Goal: Task Accomplishment & Management: Manage account settings

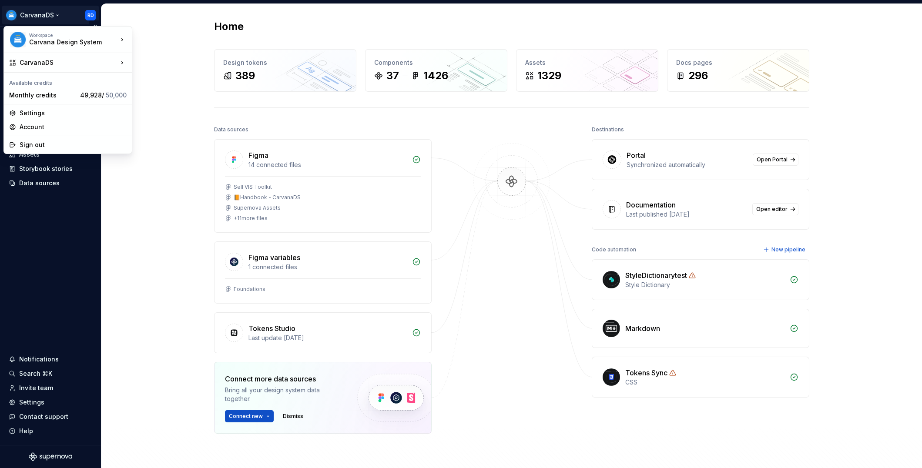
click at [87, 17] on html "CarvanaDS RD Home Documentation Analytics Code automation Dataset Carvana Desig…" at bounding box center [461, 234] width 922 height 468
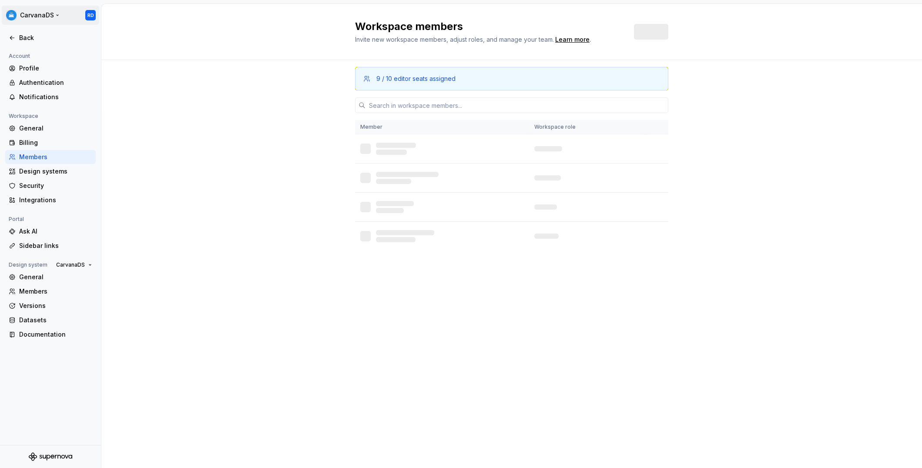
click at [91, 15] on html "CarvanaDS RD Back Account Profile Authentication Notifications Workspace Genera…" at bounding box center [461, 234] width 922 height 468
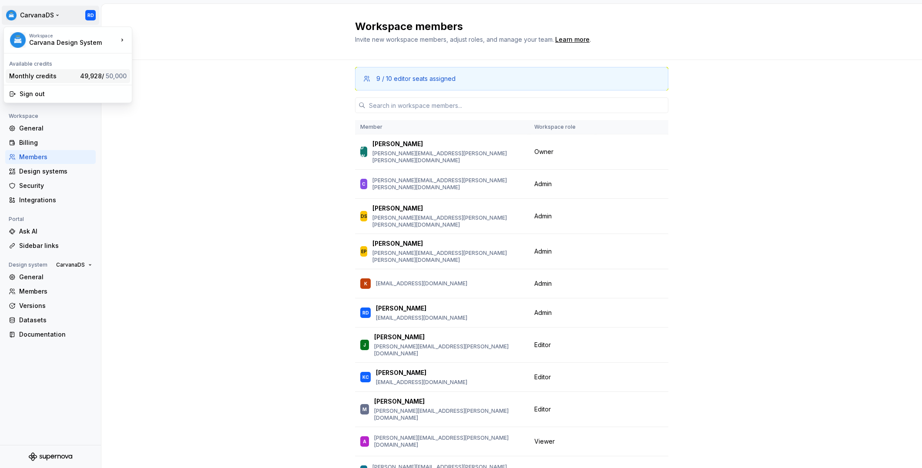
click at [85, 76] on span "49,928 / 50,000" at bounding box center [103, 75] width 47 height 7
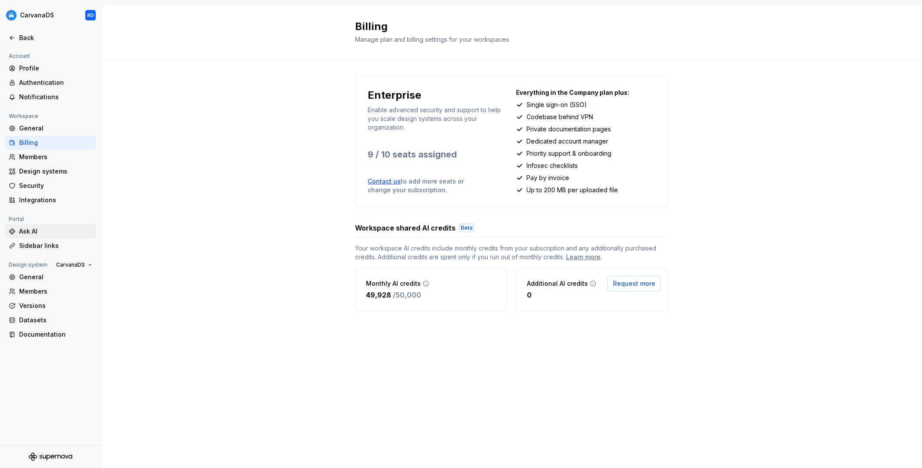
click at [58, 235] on div "Ask AI" at bounding box center [55, 231] width 73 height 9
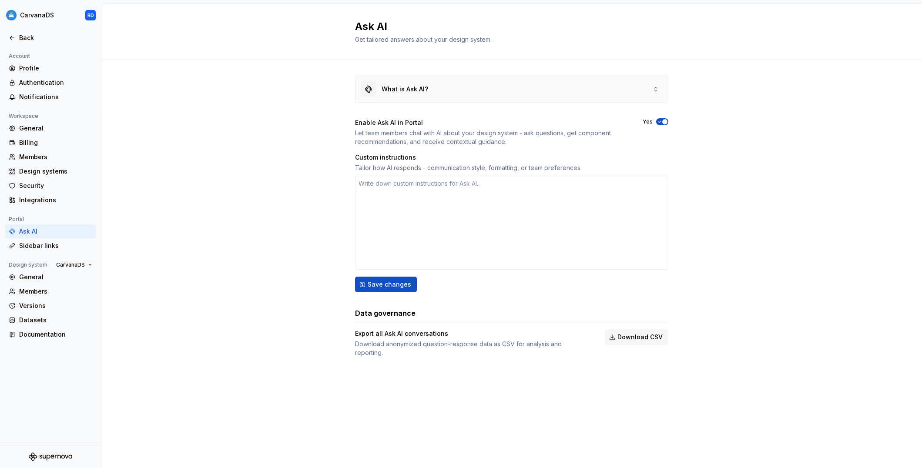
click at [655, 90] on icon at bounding box center [655, 89] width 7 height 7
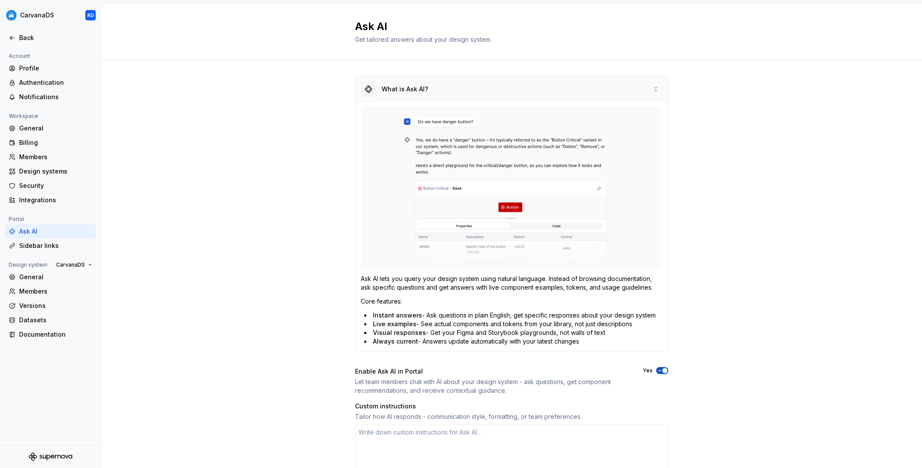
click at [655, 90] on icon at bounding box center [655, 89] width 7 height 7
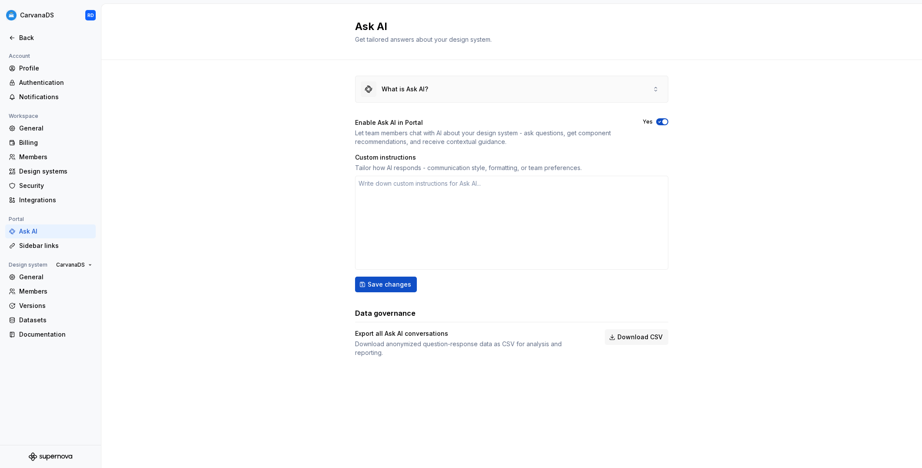
click at [655, 90] on icon at bounding box center [655, 89] width 7 height 7
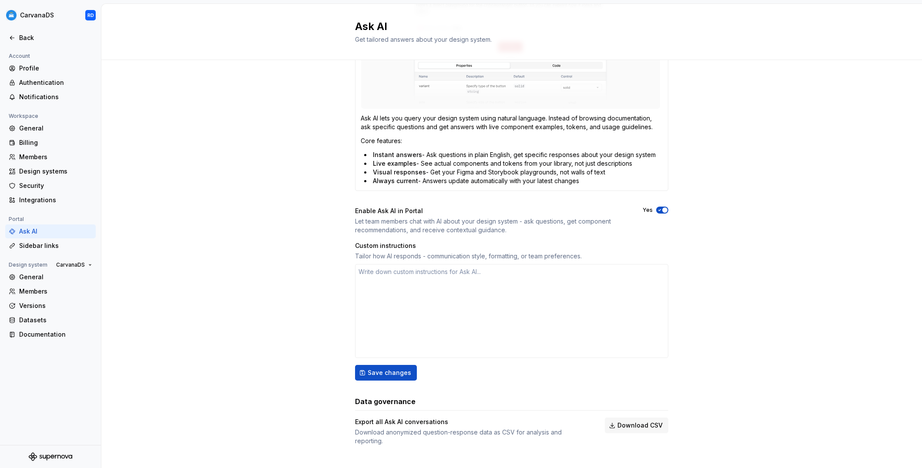
scroll to position [162, 0]
drag, startPoint x: 47, startPoint y: 250, endPoint x: 44, endPoint y: 252, distance: 4.7
click at [48, 250] on div "Sidebar links" at bounding box center [50, 246] width 91 height 14
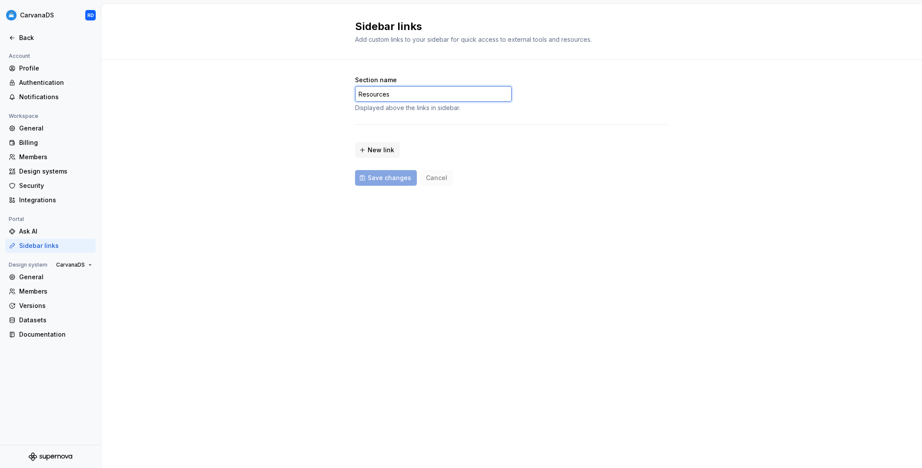
click at [454, 94] on input "Resources" at bounding box center [433, 94] width 157 height 16
click at [447, 114] on div "Section name Resources Displayed above the links in sidebar. New link Save chan…" at bounding box center [511, 131] width 313 height 110
drag, startPoint x: 421, startPoint y: 94, endPoint x: 319, endPoint y: 92, distance: 102.7
click at [319, 92] on div "Section name Resources Displayed above the links in sidebar. New link Save chan…" at bounding box center [511, 139] width 821 height 159
click at [536, 152] on div "New link" at bounding box center [511, 147] width 313 height 21
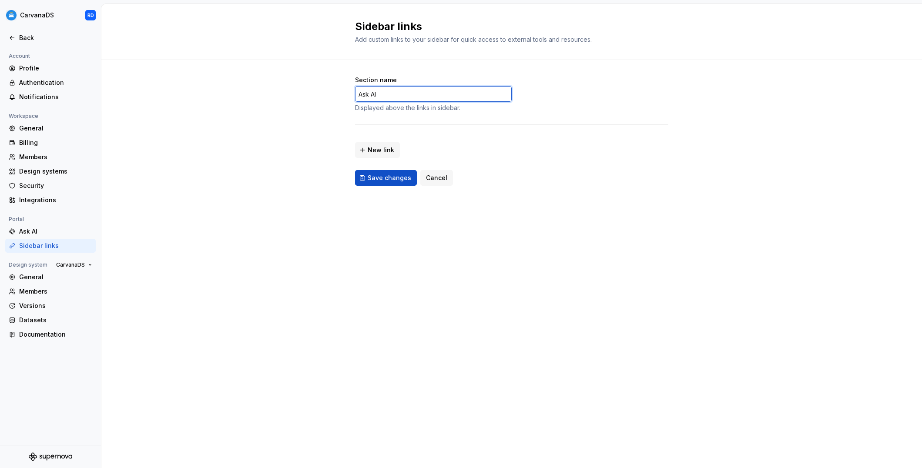
drag, startPoint x: 424, startPoint y: 94, endPoint x: 292, endPoint y: 87, distance: 131.6
click at [292, 87] on div "Section name Ask AI Displayed above the links in [GEOGRAPHIC_DATA]. New link Sa…" at bounding box center [511, 139] width 821 height 159
type input "CarvanaDS AI"
click at [480, 123] on div "Section name CarvanaDS AI Displayed above the links in [GEOGRAPHIC_DATA]. New l…" at bounding box center [511, 131] width 313 height 110
click at [377, 179] on span "Save changes" at bounding box center [390, 178] width 44 height 9
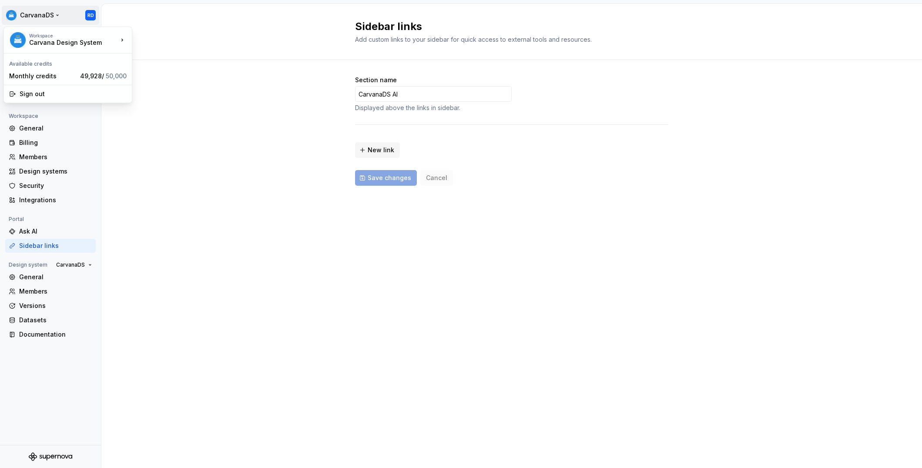
click at [19, 12] on html "CarvanaDS RD Back Account Profile Authentication Notifications Workspace Genera…" at bounding box center [461, 234] width 922 height 468
click at [19, 40] on img at bounding box center [18, 40] width 16 height 16
click at [88, 38] on div "Carvana Design System" at bounding box center [66, 42] width 74 height 9
click at [293, 163] on html "CarvanaDS RD Back Account Profile Authentication Notifications Workspace Genera…" at bounding box center [461, 234] width 922 height 468
click at [23, 33] on div "Back" at bounding box center [50, 38] width 91 height 14
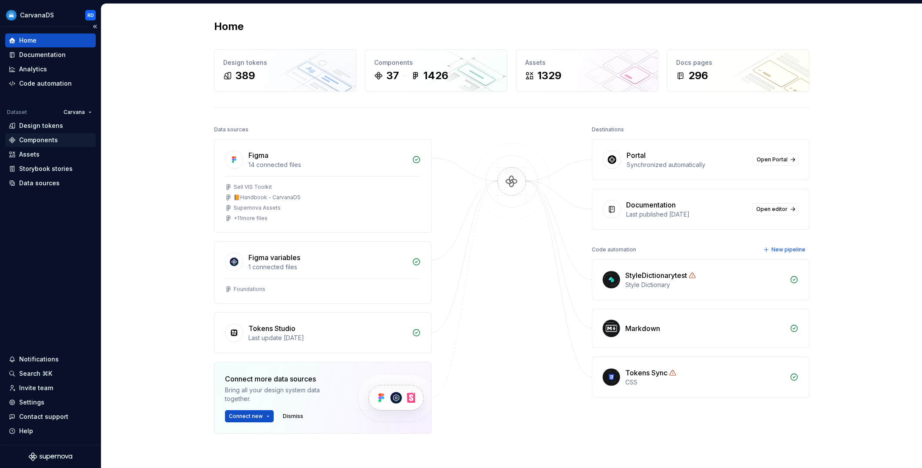
click at [54, 142] on div "Components" at bounding box center [38, 140] width 39 height 9
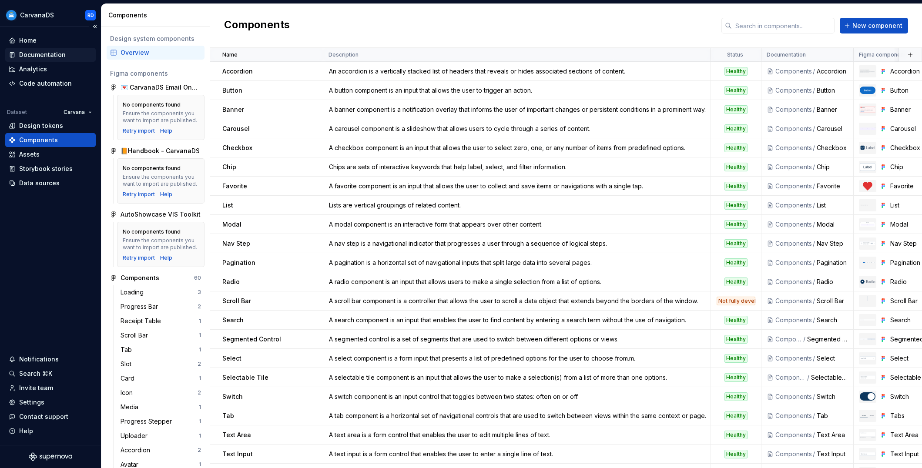
click at [52, 57] on div "Documentation" at bounding box center [42, 54] width 47 height 9
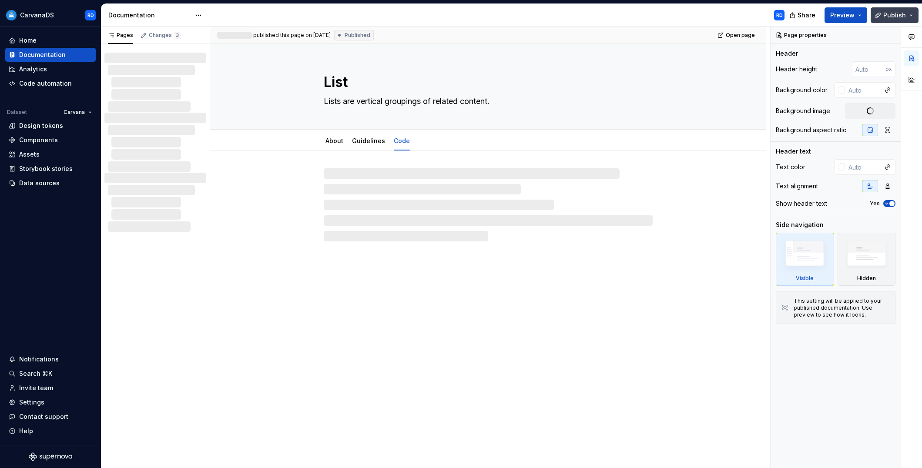
click at [883, 19] on button "Publish" at bounding box center [895, 15] width 48 height 16
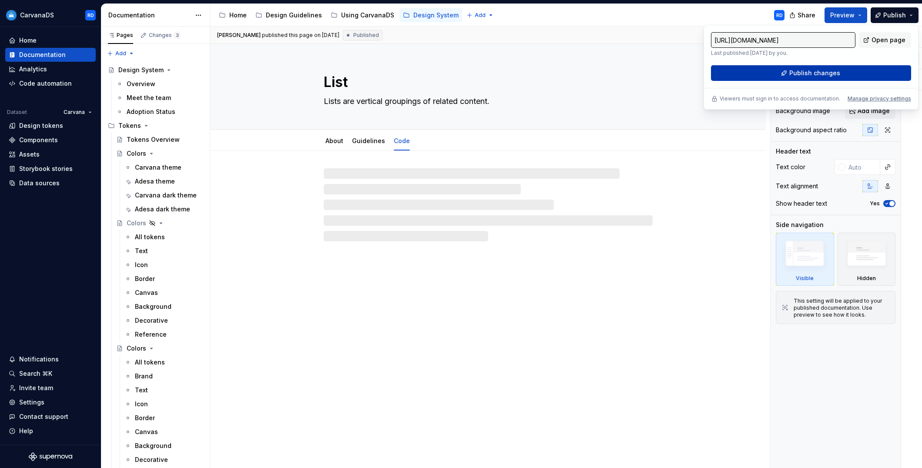
click at [848, 73] on button "Publish changes" at bounding box center [811, 73] width 200 height 16
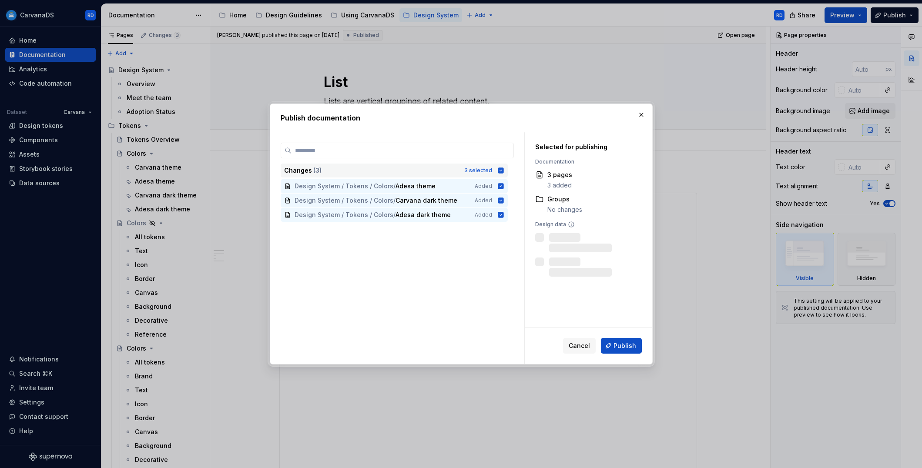
click at [503, 170] on icon at bounding box center [500, 170] width 7 height 7
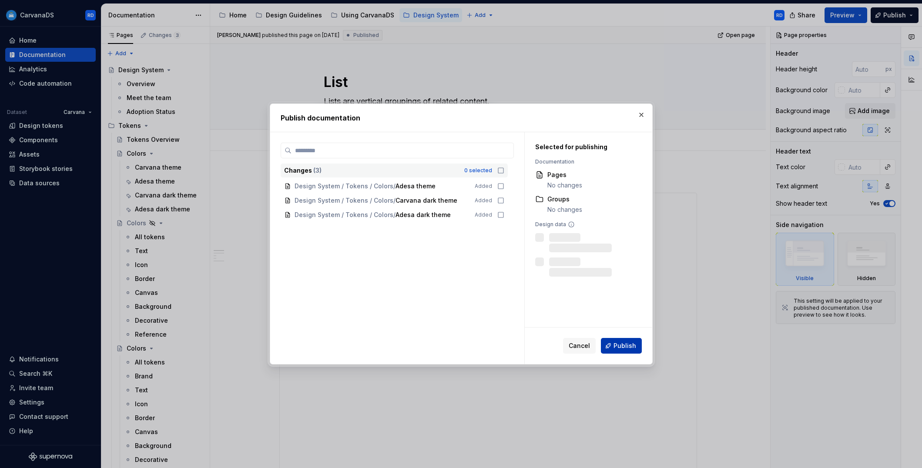
click at [630, 343] on span "Publish" at bounding box center [625, 346] width 23 height 9
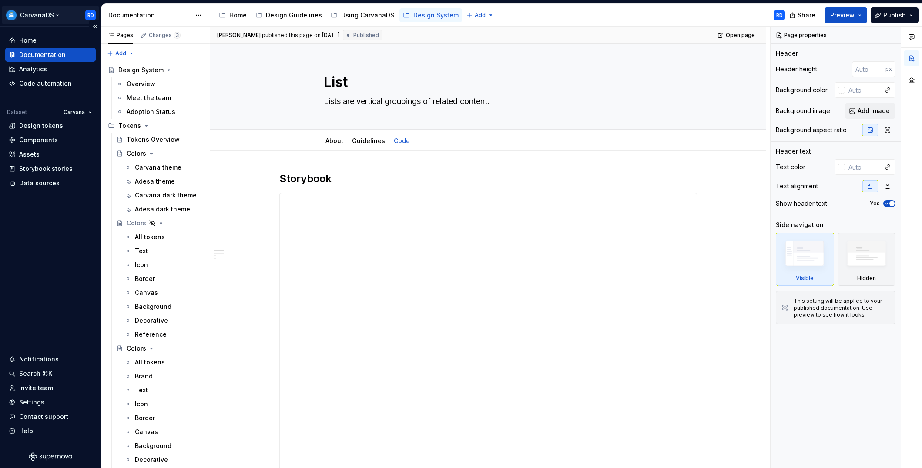
click at [92, 17] on html "CarvanaDS RD Home Documentation Analytics Code automation Dataset Carvana Desig…" at bounding box center [461, 234] width 922 height 468
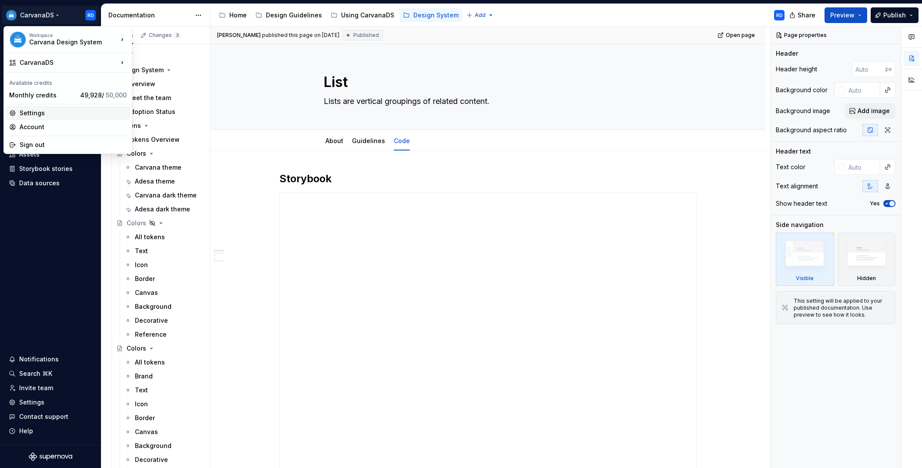
click at [81, 111] on div "Settings" at bounding box center [73, 113] width 107 height 9
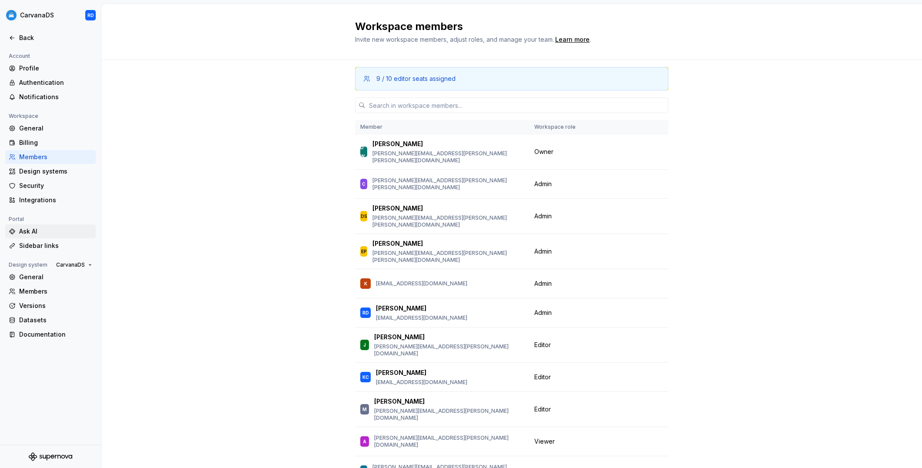
click at [43, 232] on div "Ask AI" at bounding box center [55, 231] width 73 height 9
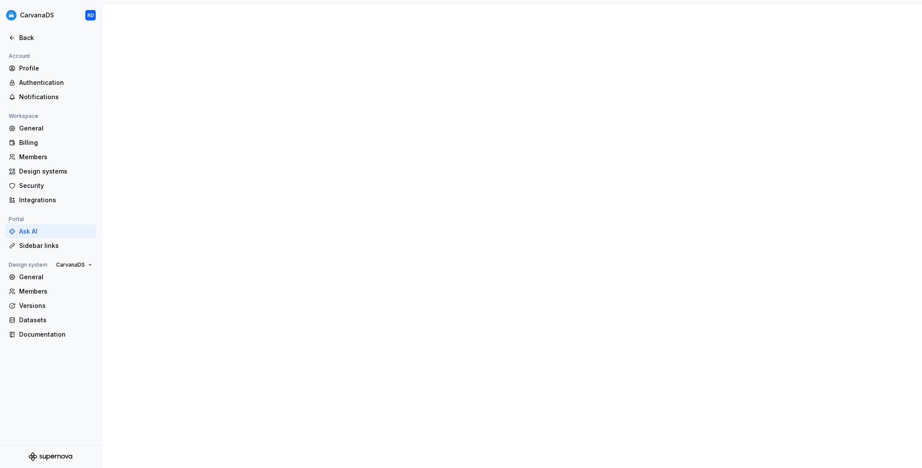
type textarea "*"
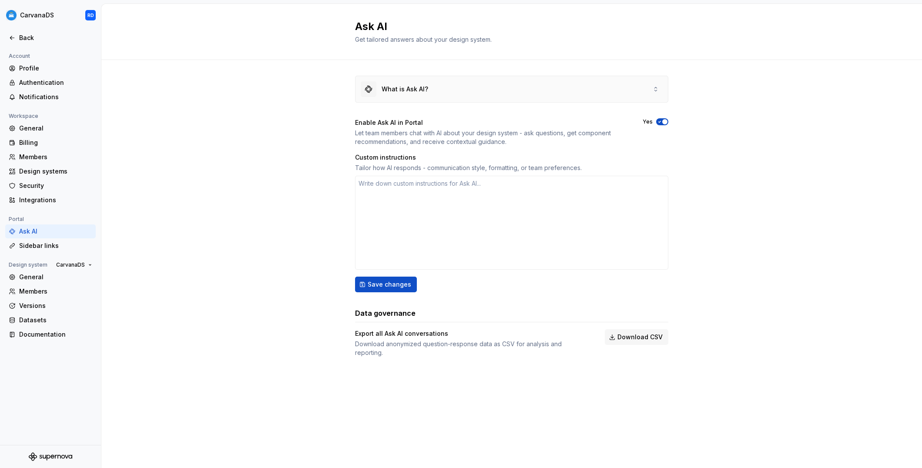
click at [661, 87] on div "What is Ask AI?" at bounding box center [512, 89] width 312 height 26
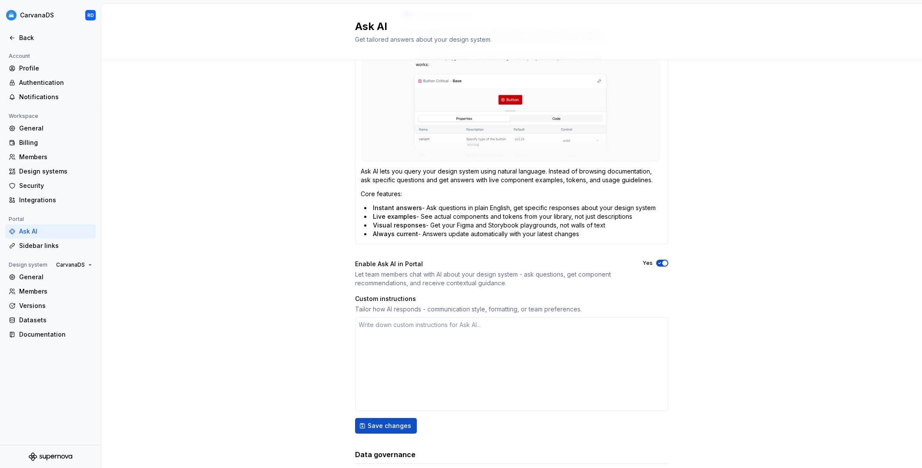
scroll to position [162, 0]
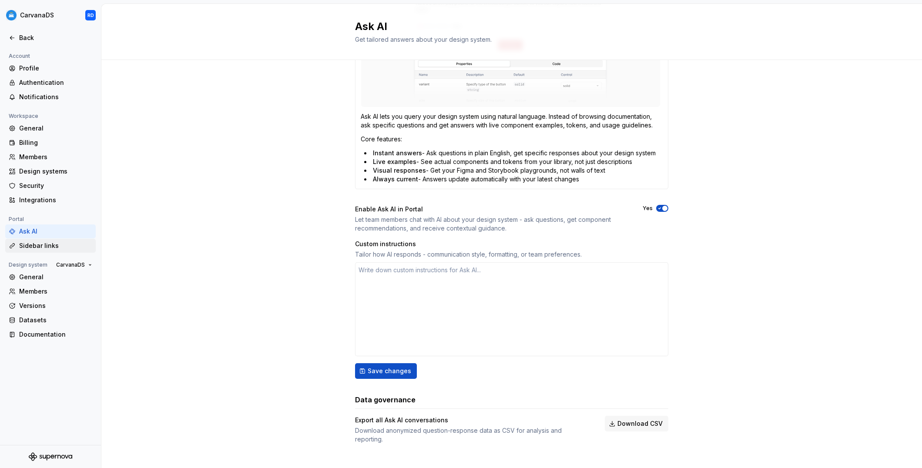
click at [52, 249] on div "Sidebar links" at bounding box center [55, 246] width 73 height 9
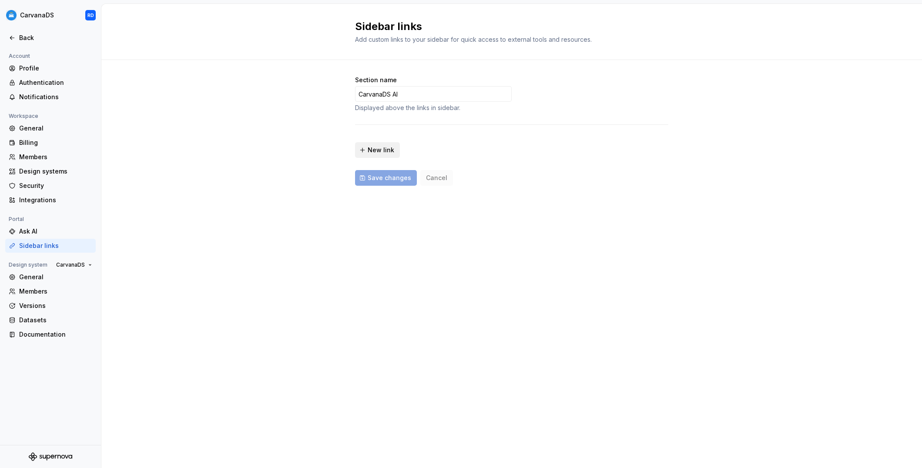
click at [390, 146] on span "New link" at bounding box center [381, 150] width 27 height 9
click at [665, 143] on button "button" at bounding box center [664, 145] width 16 height 16
drag, startPoint x: 426, startPoint y: 88, endPoint x: 457, endPoint y: 93, distance: 31.2
click at [457, 93] on input "CarvanaDS AI" at bounding box center [433, 94] width 157 height 16
type input "Resources"
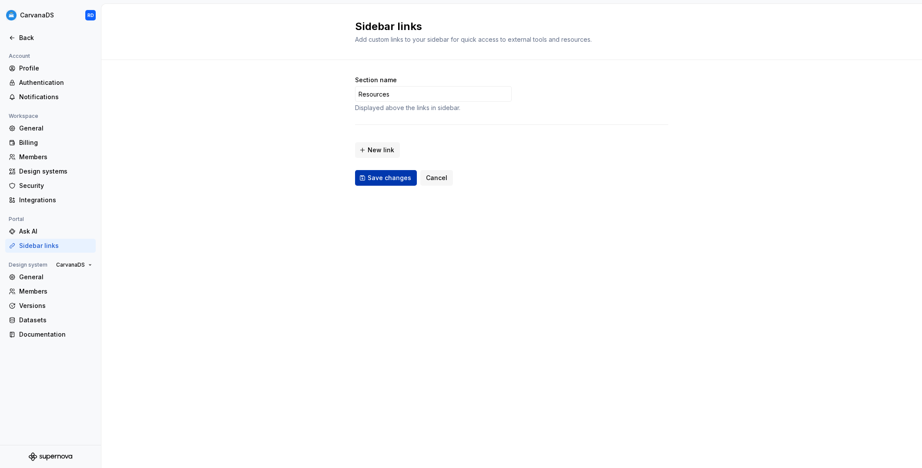
click at [400, 178] on span "Save changes" at bounding box center [390, 178] width 44 height 9
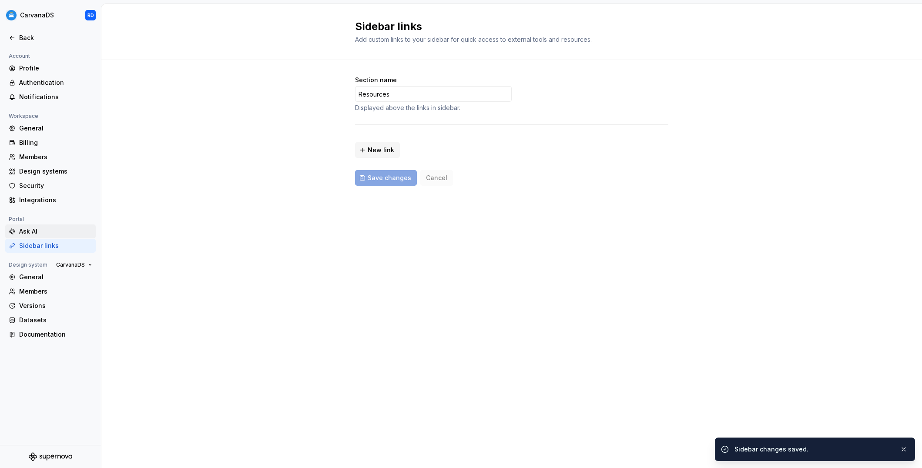
click at [44, 230] on div "Ask AI" at bounding box center [55, 231] width 73 height 9
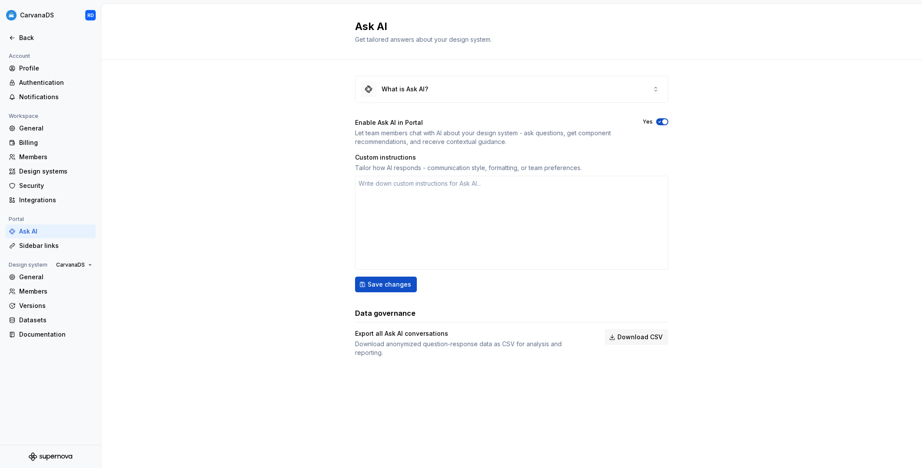
click at [662, 120] on span "button" at bounding box center [664, 121] width 5 height 5
click at [662, 120] on icon "button" at bounding box center [659, 121] width 7 height 5
click at [11, 12] on html "CarvanaDS RD Back Account Profile Authentication Notifications Workspace Genera…" at bounding box center [461, 234] width 922 height 468
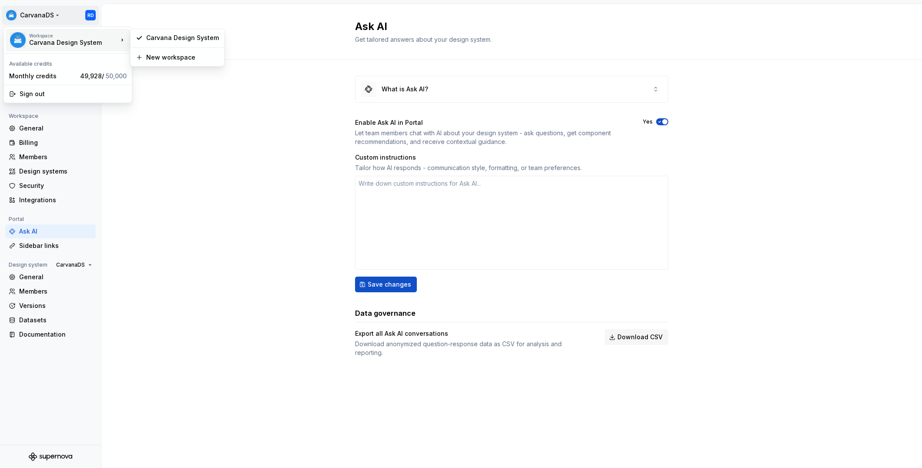
click at [60, 45] on div "Carvana Design System" at bounding box center [66, 42] width 74 height 9
drag, startPoint x: 147, startPoint y: 11, endPoint x: 134, endPoint y: 16, distance: 13.7
click at [144, 13] on html "CarvanaDS RD Back Account Profile Authentication Notifications Workspace Genera…" at bounding box center [461, 234] width 922 height 468
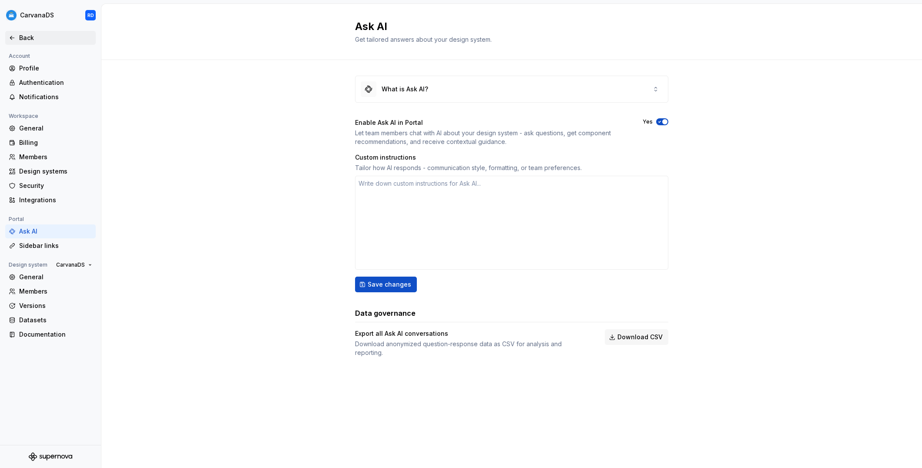
click at [14, 34] on div "Back" at bounding box center [51, 38] width 84 height 9
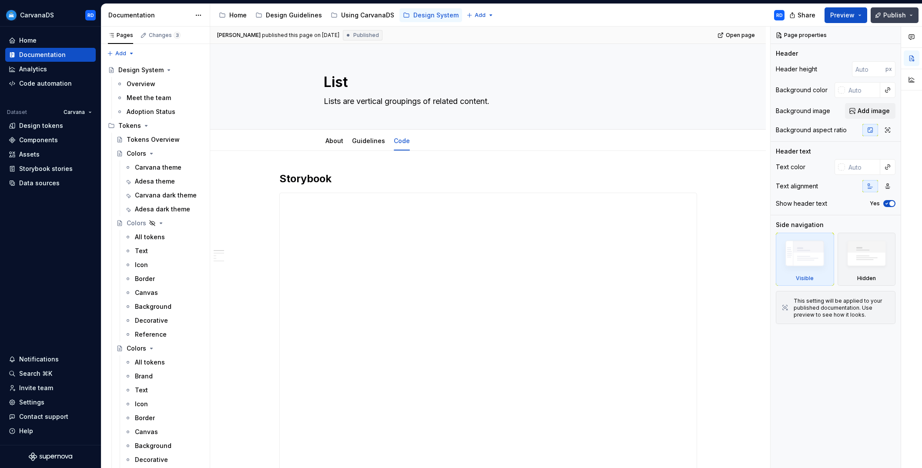
click at [884, 13] on button "Publish" at bounding box center [895, 15] width 48 height 16
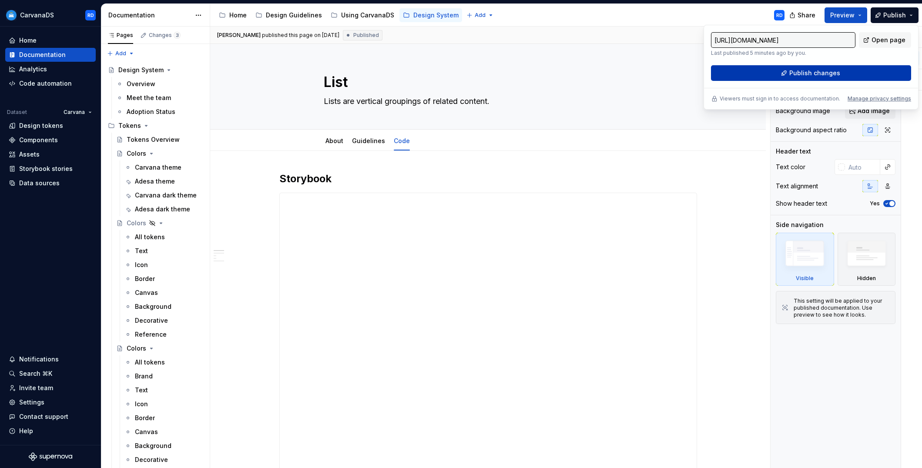
click at [858, 76] on button "Publish changes" at bounding box center [811, 73] width 200 height 16
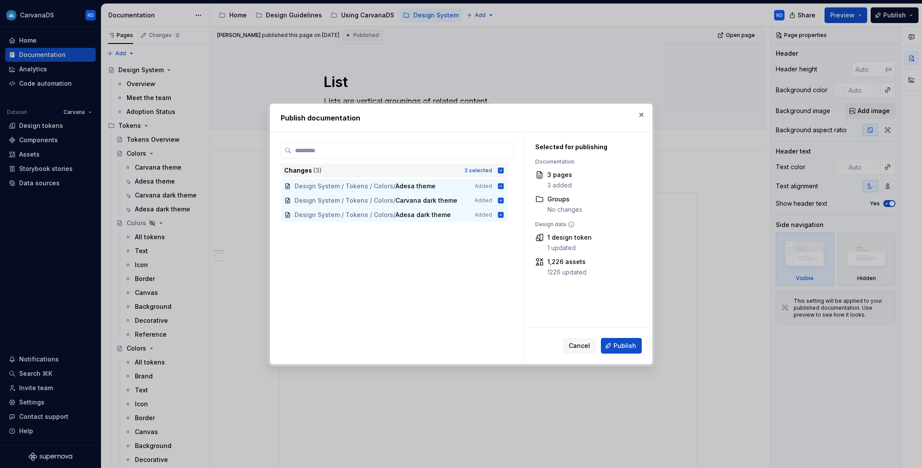
click at [503, 172] on icon at bounding box center [501, 171] width 6 height 6
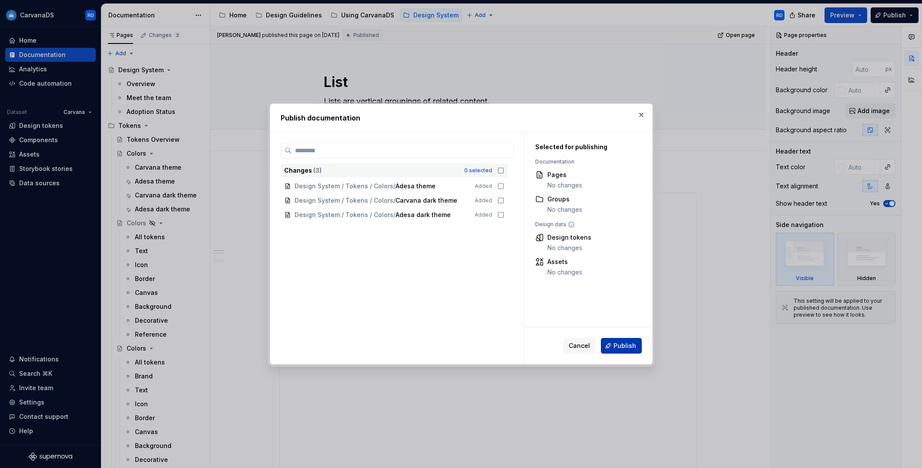
click at [620, 352] on button "Publish" at bounding box center [621, 346] width 41 height 16
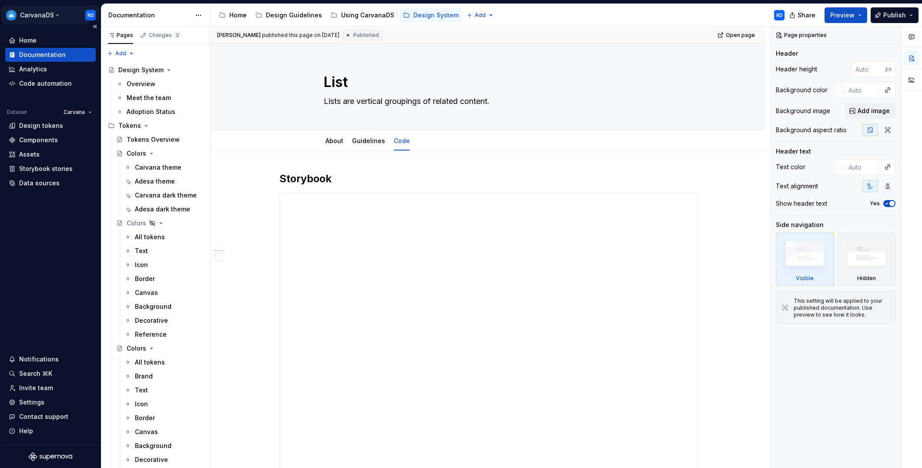
click at [92, 15] on html "CarvanaDS RD Home Documentation Analytics Code automation Dataset Carvana Desig…" at bounding box center [461, 234] width 922 height 468
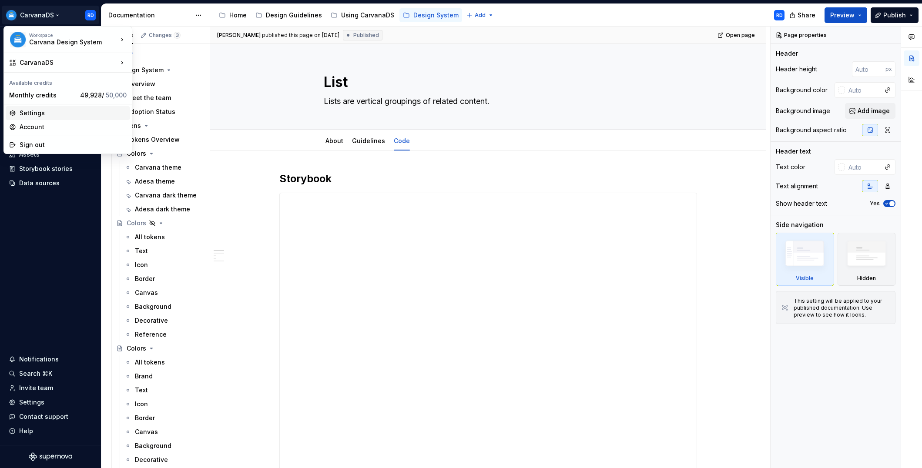
click at [44, 111] on div "Settings" at bounding box center [73, 113] width 107 height 9
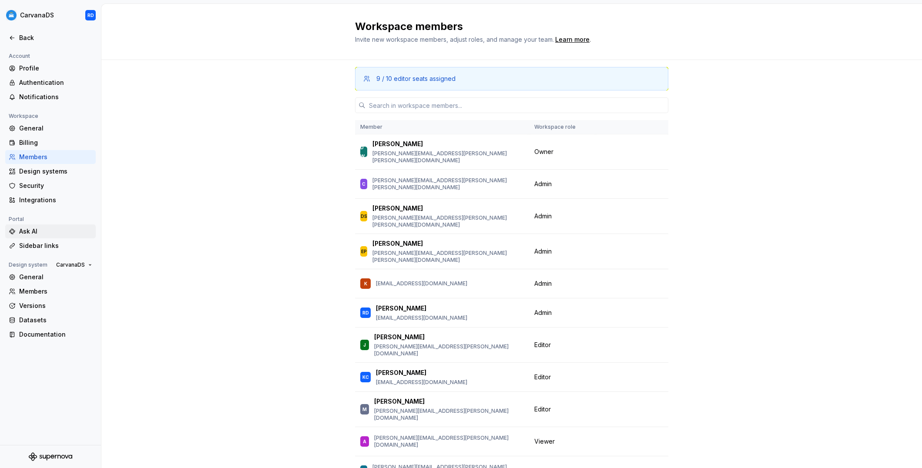
click at [57, 236] on div "Ask AI" at bounding box center [50, 232] width 91 height 14
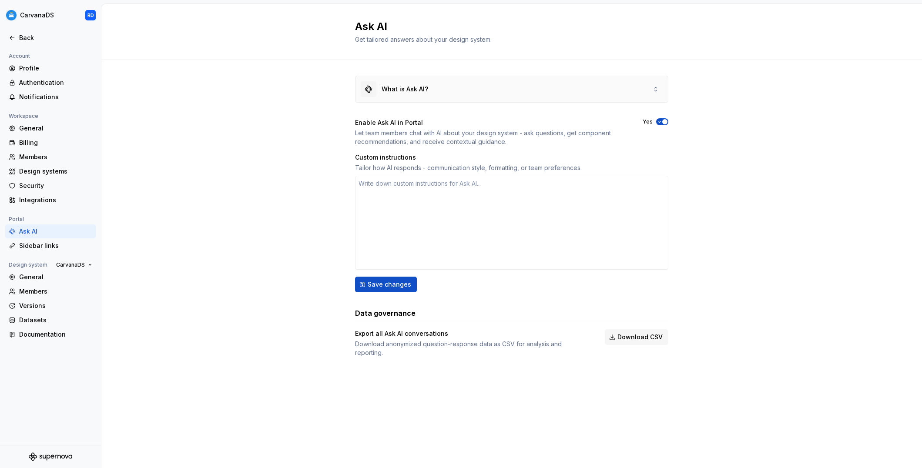
click at [666, 93] on div "What is Ask AI?" at bounding box center [512, 89] width 312 height 26
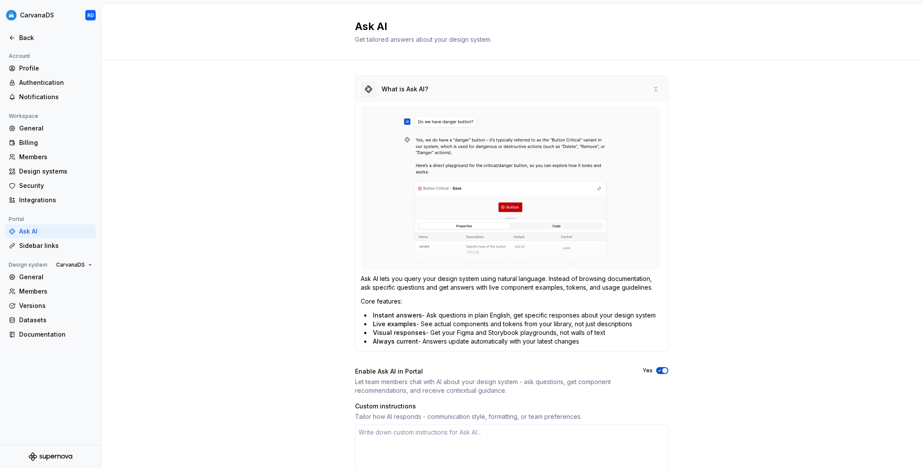
scroll to position [162, 0]
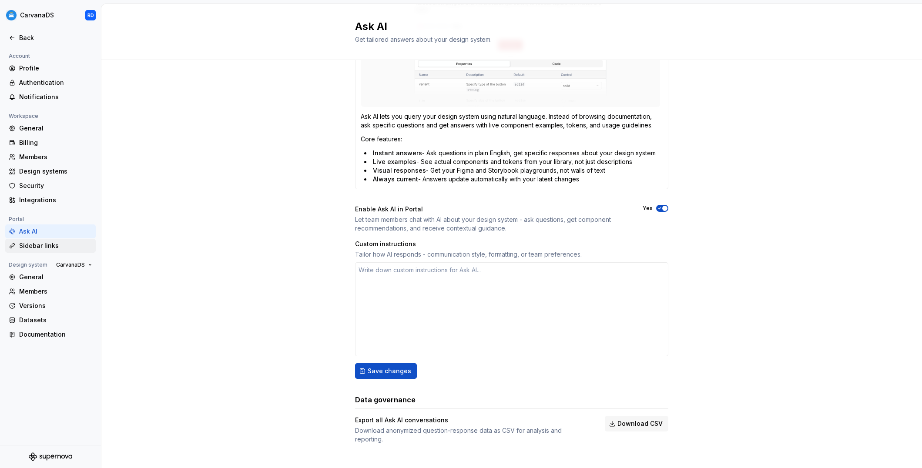
click at [36, 246] on div "Sidebar links" at bounding box center [55, 246] width 73 height 9
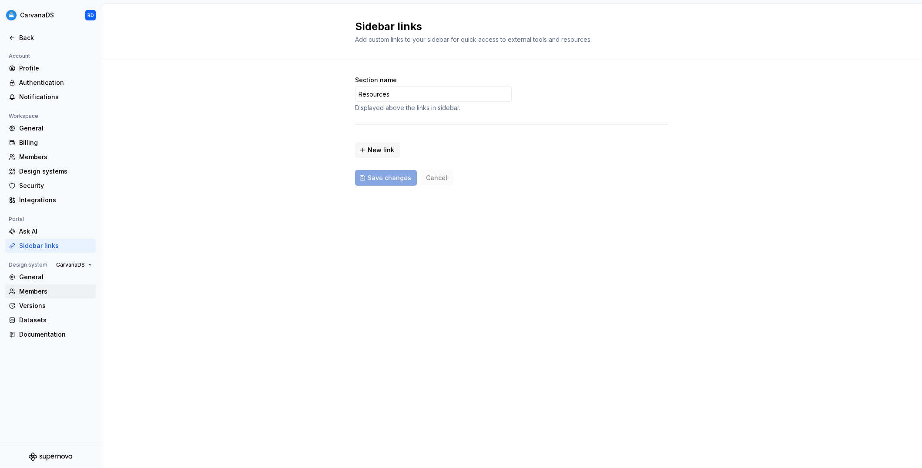
click at [42, 286] on div "Members" at bounding box center [50, 292] width 91 height 14
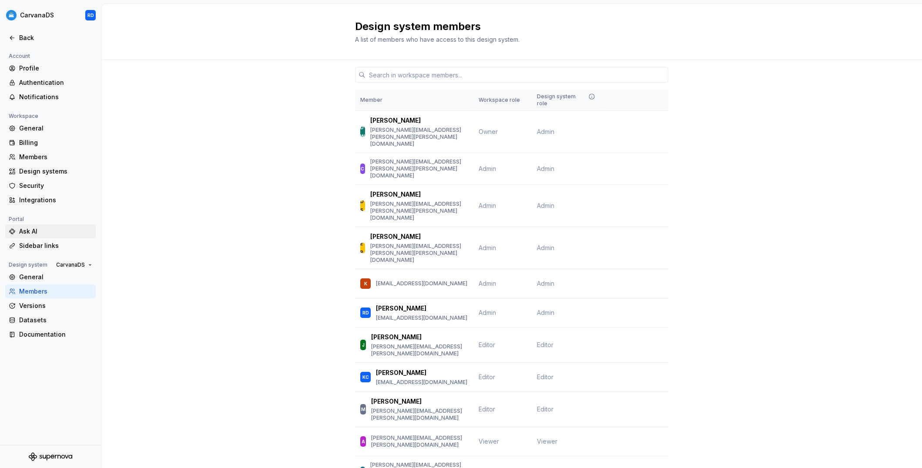
click at [69, 228] on div "Ask AI" at bounding box center [55, 231] width 73 height 9
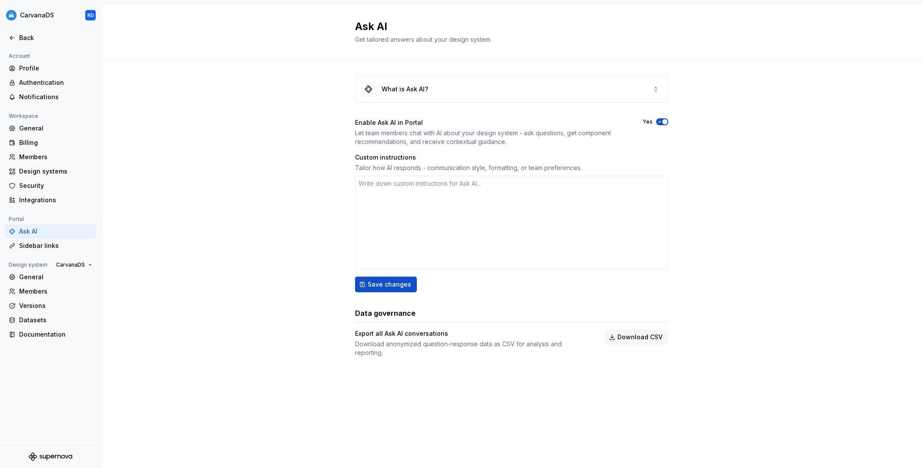
click at [288, 165] on div "What is Ask AI? Enable Ask AI in Portal Let team members chat with AI about you…" at bounding box center [511, 225] width 821 height 330
click at [410, 89] on div "What is Ask AI?" at bounding box center [405, 89] width 47 height 9
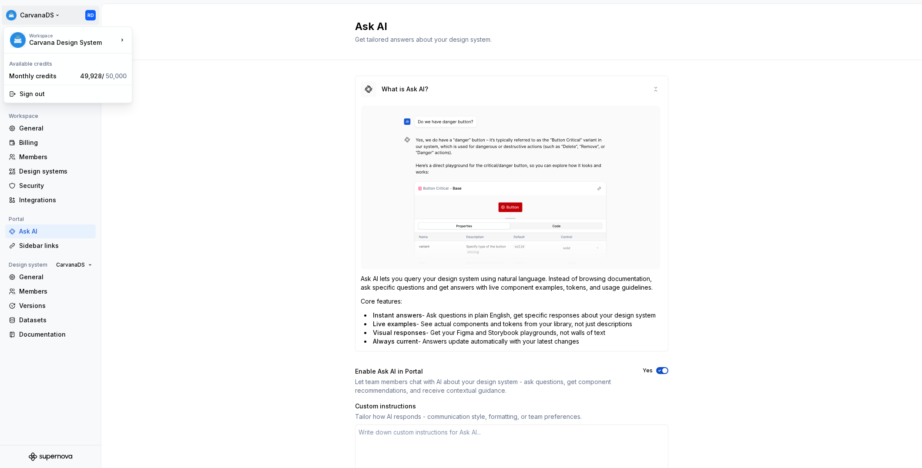
click at [14, 14] on html "CarvanaDS RD Back Account Profile Authentication Notifications Workspace Genera…" at bounding box center [461, 234] width 922 height 468
click at [14, 13] on html "CarvanaDS RD Back Account Profile Authentication Notifications Workspace Genera…" at bounding box center [461, 234] width 922 height 468
click at [13, 13] on html "CarvanaDS RD Back Account Profile Authentication Notifications Workspace Genera…" at bounding box center [461, 234] width 922 height 468
click at [32, 44] on div "Carvana Design System" at bounding box center [66, 42] width 74 height 9
click at [154, 37] on div "Carvana Design System" at bounding box center [182, 38] width 73 height 9
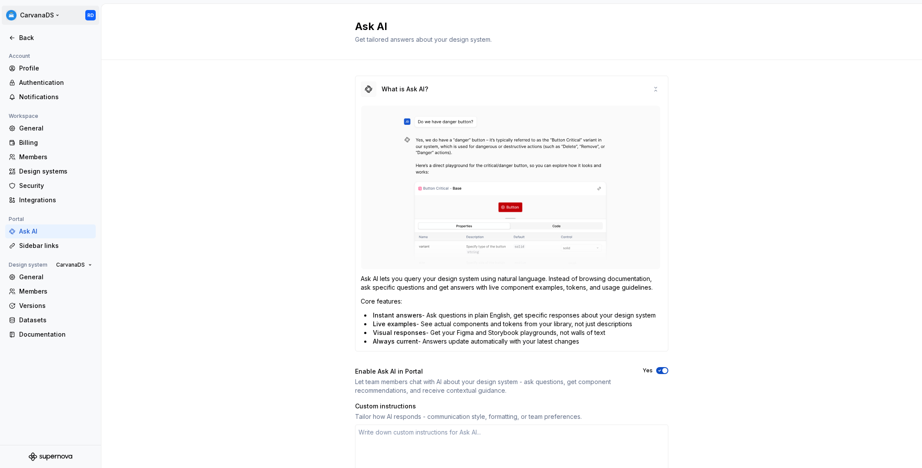
click at [91, 16] on html "CarvanaDS RD Back Account Profile Authentication Notifications Workspace Genera…" at bounding box center [461, 234] width 922 height 468
click at [89, 17] on html "CarvanaDS RD Back Account Profile Authentication Notifications Workspace Genera…" at bounding box center [461, 234] width 922 height 468
click at [10, 38] on icon at bounding box center [12, 37] width 7 height 7
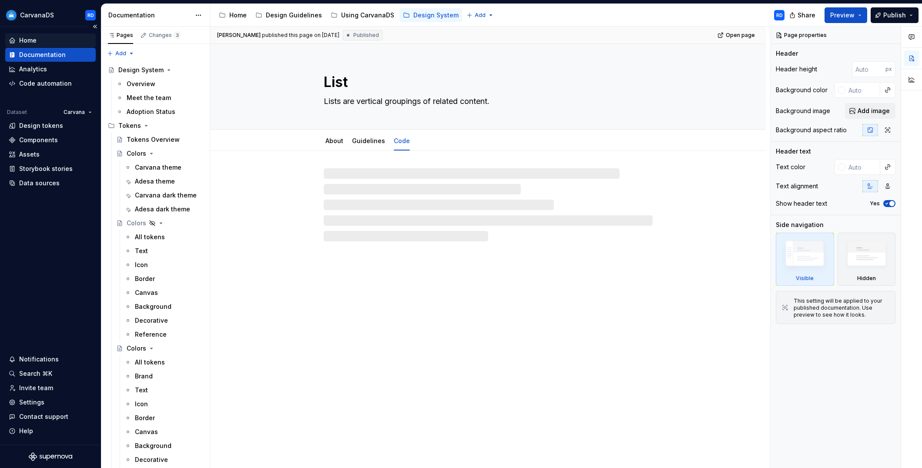
type textarea "*"
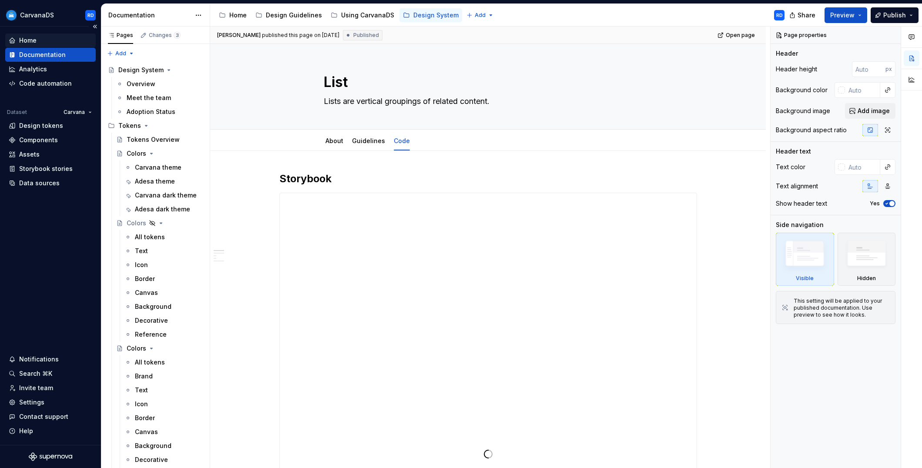
click at [23, 37] on div "Home" at bounding box center [27, 40] width 17 height 9
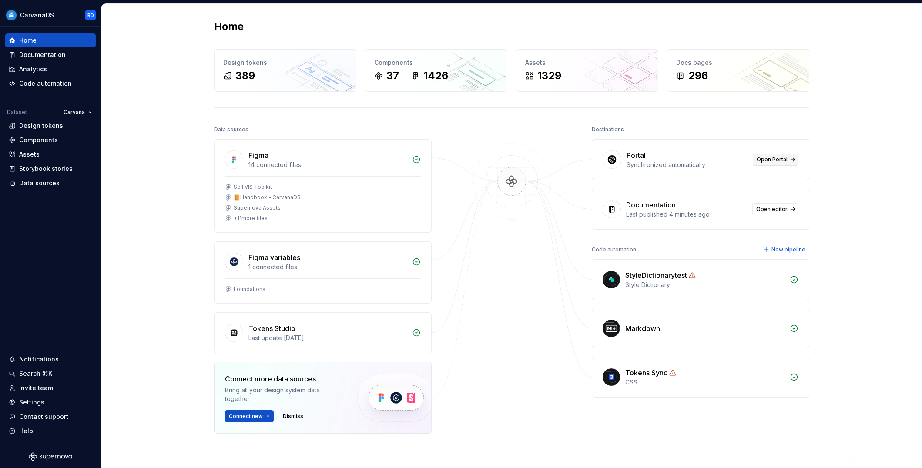
click at [781, 162] on span "Open Portal" at bounding box center [772, 159] width 31 height 7
